Goal: Information Seeking & Learning: Learn about a topic

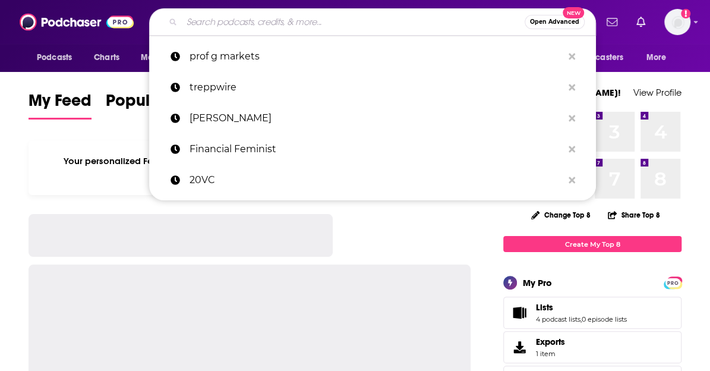
click at [253, 17] on input "Search podcasts, credits, & more..." at bounding box center [353, 21] width 343 height 19
paste input "Cleaning Up"
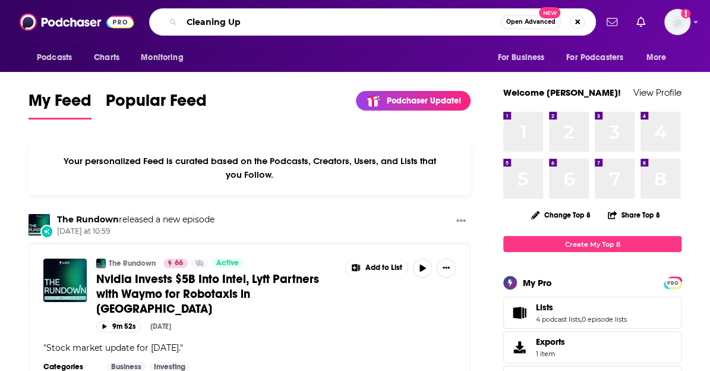
type input "Cleaning Up"
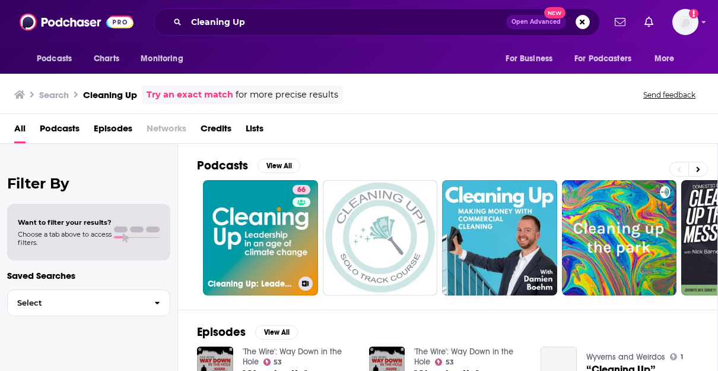
click at [281, 227] on link "66 Cleaning Up: Leadership in an Age of Climate Change" at bounding box center [260, 237] width 115 height 115
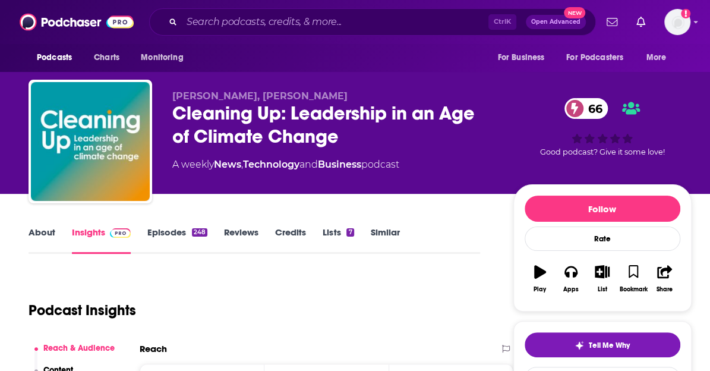
scroll to position [178, 0]
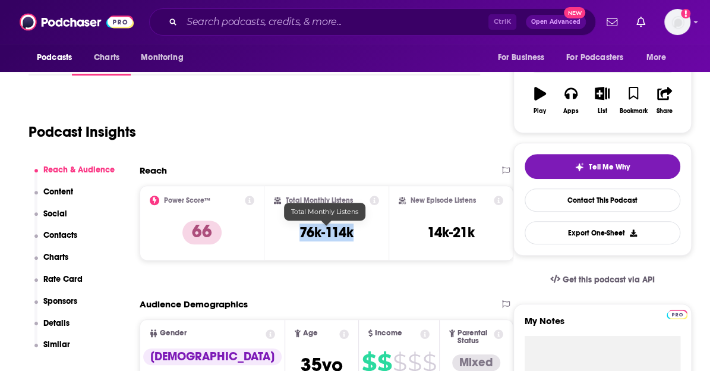
drag, startPoint x: 334, startPoint y: 232, endPoint x: 357, endPoint y: 232, distance: 23.2
click at [357, 232] on div "Total Monthly Listens 76k-114k" at bounding box center [327, 222] width 106 height 55
copy h3 "76k-114k"
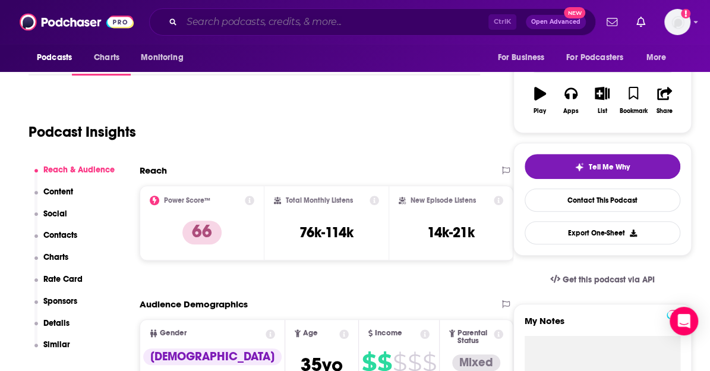
click at [276, 26] on input "Search podcasts, credits, & more..." at bounding box center [335, 21] width 306 height 19
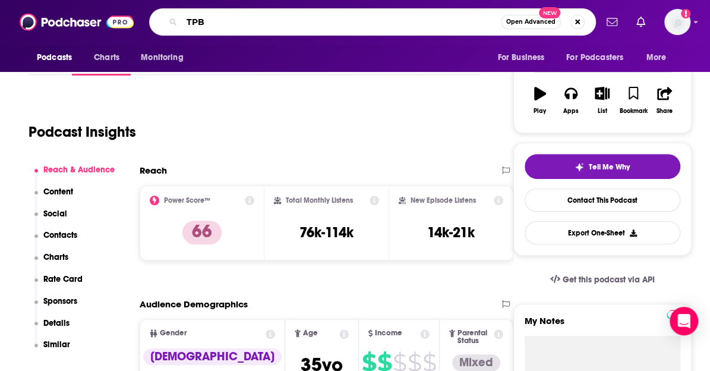
type input "TPBN"
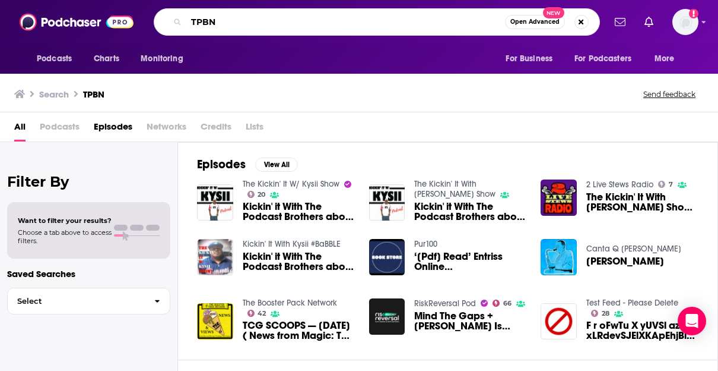
drag, startPoint x: 220, startPoint y: 23, endPoint x: 179, endPoint y: 22, distance: 41.0
click at [179, 22] on div "TPBN Open Advanced New" at bounding box center [377, 21] width 447 height 27
click at [204, 21] on input "TPBN" at bounding box center [345, 21] width 319 height 19
click at [202, 21] on input "TPBN" at bounding box center [345, 21] width 319 height 19
type input "TBPN"
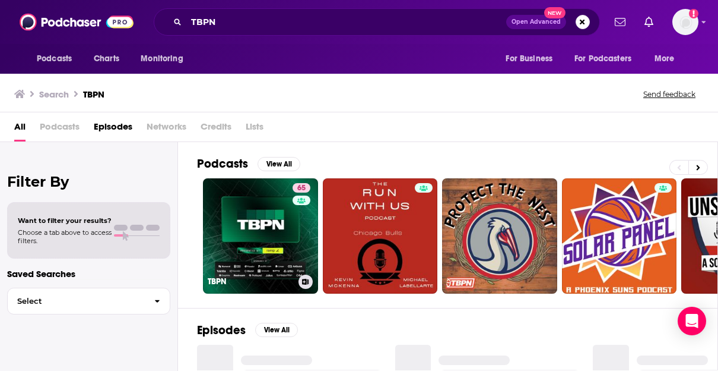
click at [259, 248] on link "65 TBPN" at bounding box center [260, 235] width 115 height 115
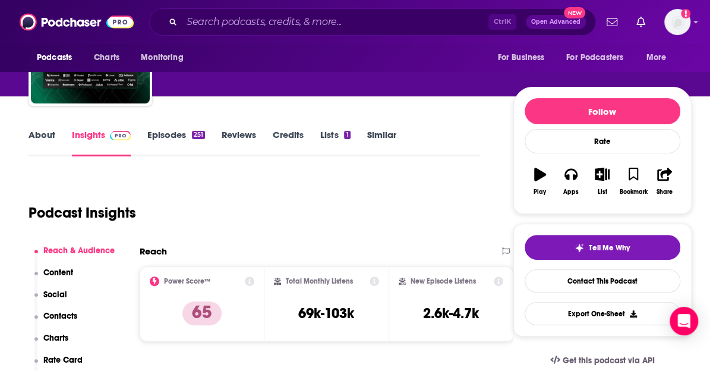
scroll to position [118, 0]
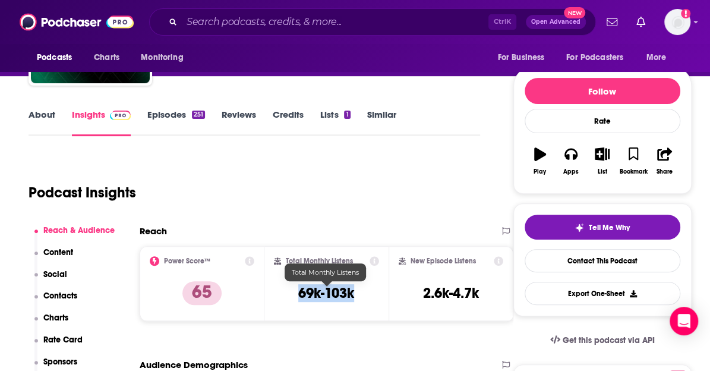
drag, startPoint x: 297, startPoint y: 292, endPoint x: 354, endPoint y: 289, distance: 57.1
click at [354, 289] on div "Total Monthly Listens 69k-103k" at bounding box center [327, 283] width 106 height 55
copy h3 "69k-103k"
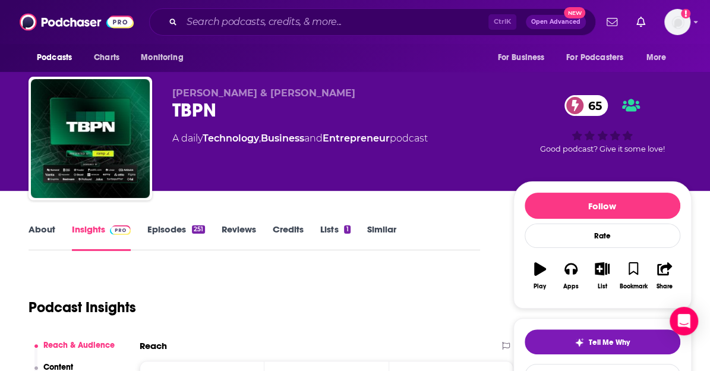
scroll to position [0, 0]
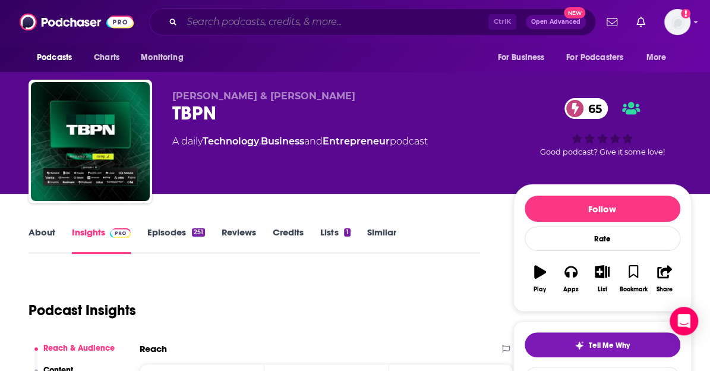
click at [335, 18] on input "Search podcasts, credits, & more..." at bounding box center [335, 21] width 306 height 19
paste input "Banking with Interest"
type input "Banking with Interest"
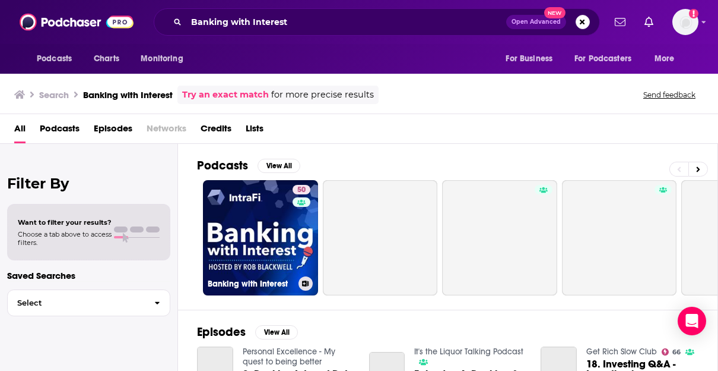
click at [247, 211] on link "50 Banking with Interest" at bounding box center [260, 237] width 115 height 115
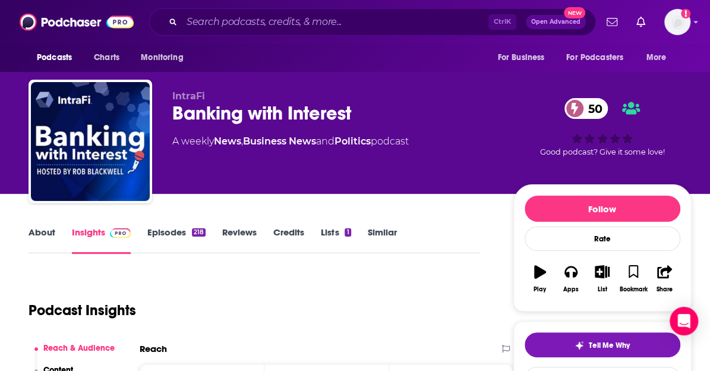
scroll to position [119, 0]
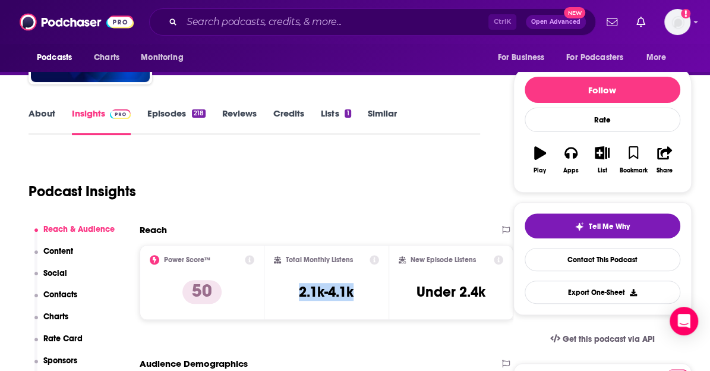
drag, startPoint x: 295, startPoint y: 296, endPoint x: 376, endPoint y: 292, distance: 81.5
click at [376, 292] on div "Total Monthly Listens 2.1k-4.1k" at bounding box center [327, 282] width 106 height 55
copy h3 "2.1k-4.1k"
